Goal: Find specific page/section: Find specific page/section

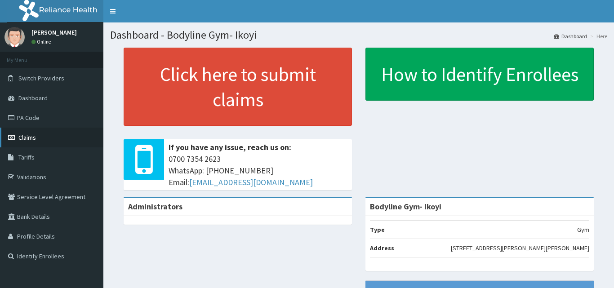
click at [38, 135] on link "Claims" at bounding box center [51, 138] width 103 height 20
click at [63, 134] on link "Claims" at bounding box center [51, 138] width 103 height 20
